Goal: Book appointment/travel/reservation

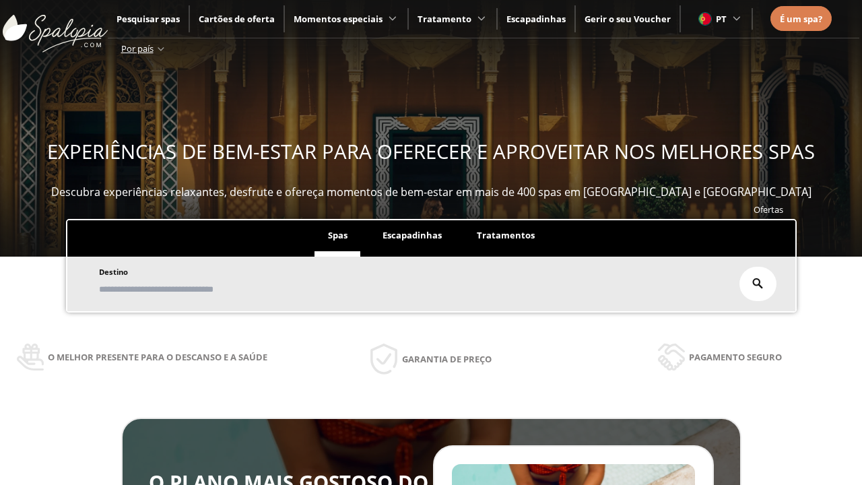
click at [412, 234] on span "Escapadinhas" at bounding box center [411, 235] width 59 height 12
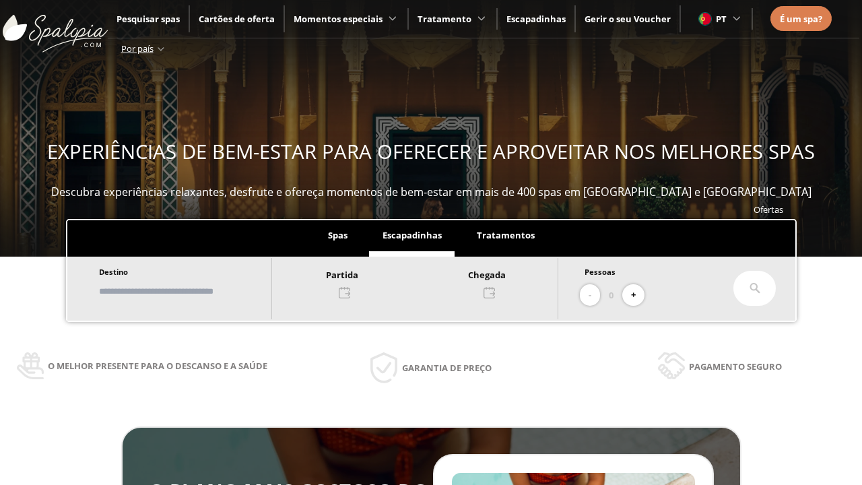
click at [183, 290] on input "text" at bounding box center [179, 291] width 168 height 24
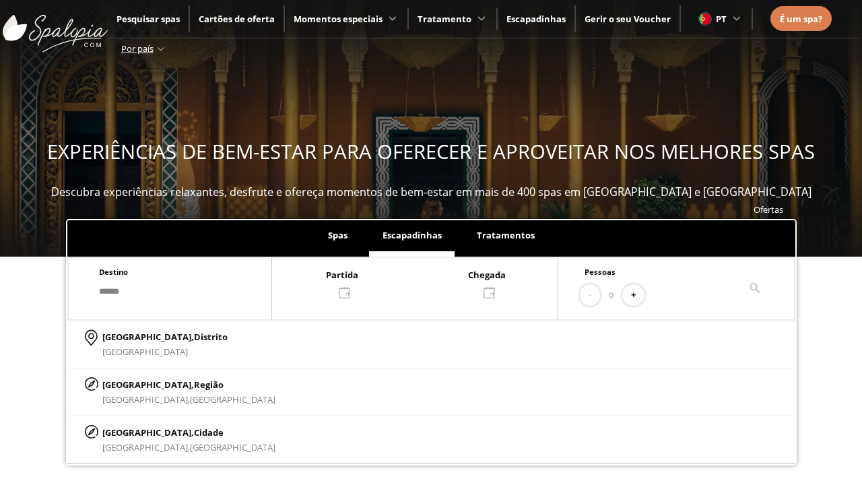
type input "******"
click at [135, 430] on p "[GEOGRAPHIC_DATA], Cidade" at bounding box center [188, 432] width 173 height 15
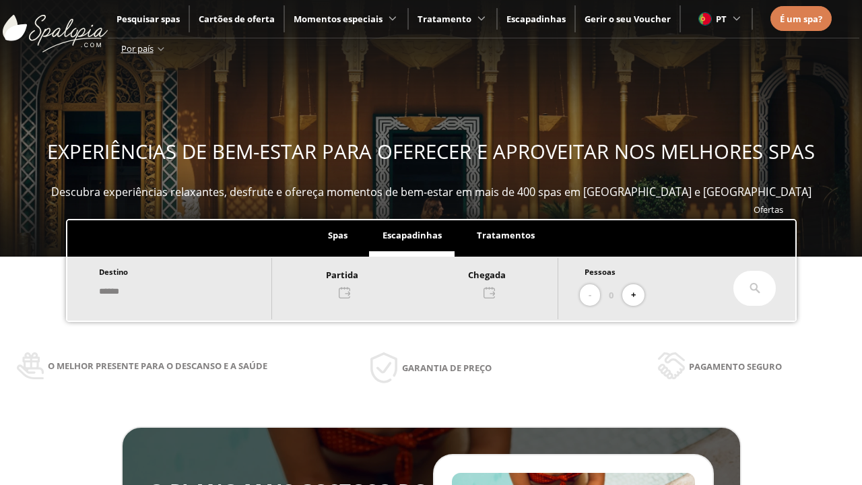
click at [420, 281] on div at bounding box center [415, 283] width 286 height 32
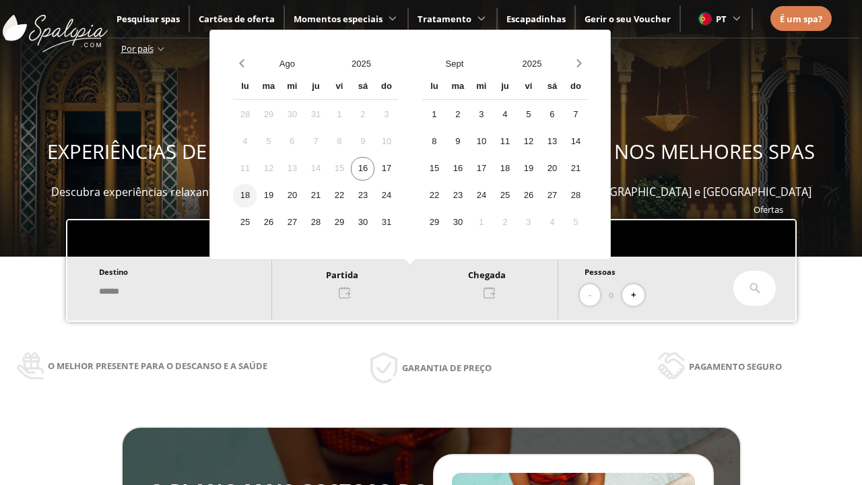
click at [255, 194] on div "18" at bounding box center [245, 196] width 24 height 24
click at [278, 194] on div "19" at bounding box center [269, 196] width 24 height 24
click at [635, 293] on button "+" at bounding box center [633, 295] width 22 height 22
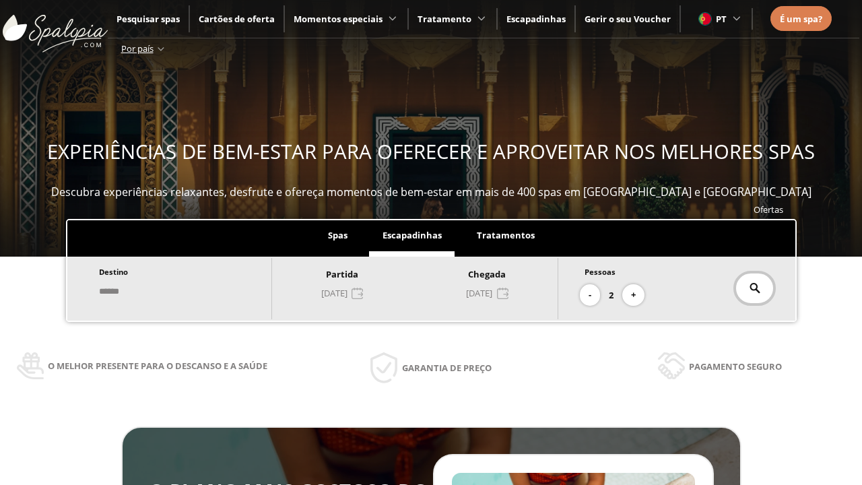
click at [750, 287] on icon at bounding box center [754, 288] width 11 height 11
